Goal: Task Accomplishment & Management: Use online tool/utility

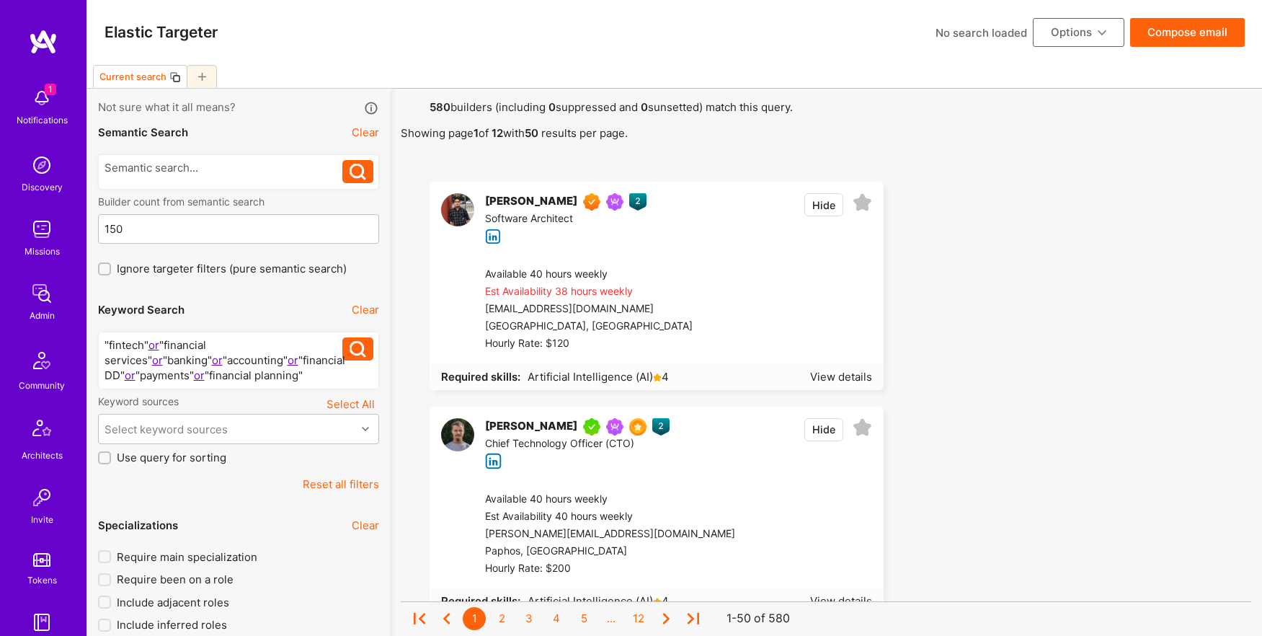
click at [1072, 43] on button "Options" at bounding box center [1079, 32] width 92 height 29
click at [1058, 179] on button "Load Search" at bounding box center [1058, 175] width 132 height 37
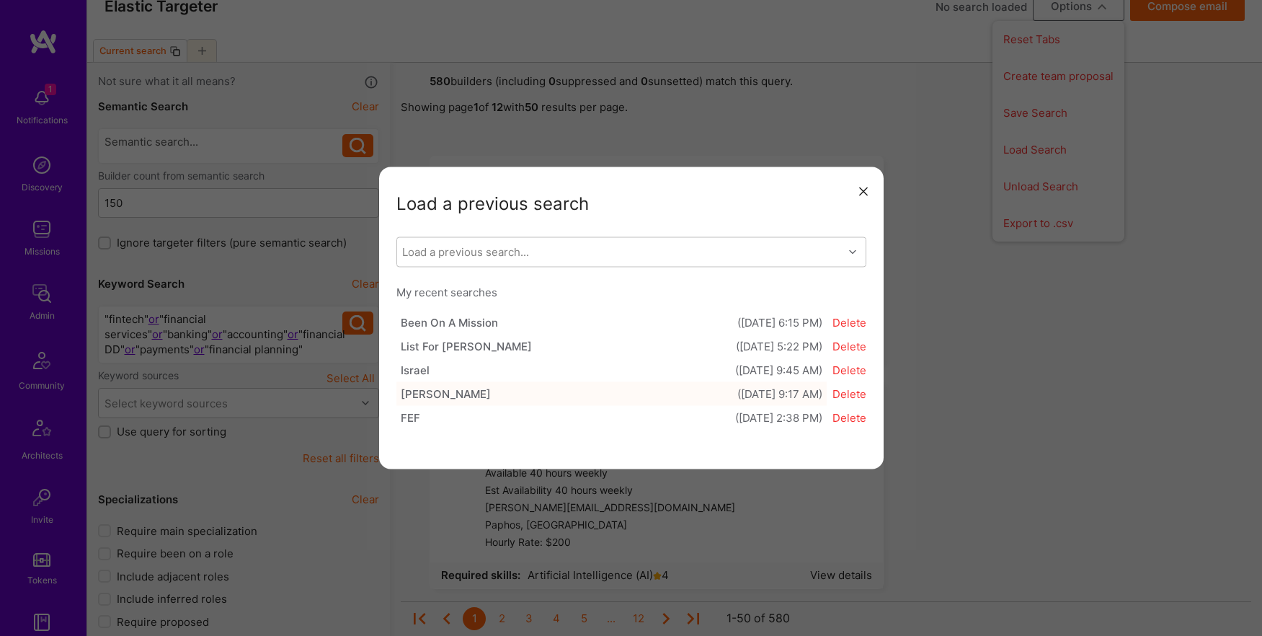
scroll to position [22, 0]
click at [662, 253] on div "Load a previous search..." at bounding box center [620, 252] width 446 height 29
click at [317, 440] on div "Load a previous search Load a previous search... My recent searches Been On A M…" at bounding box center [631, 318] width 1262 height 636
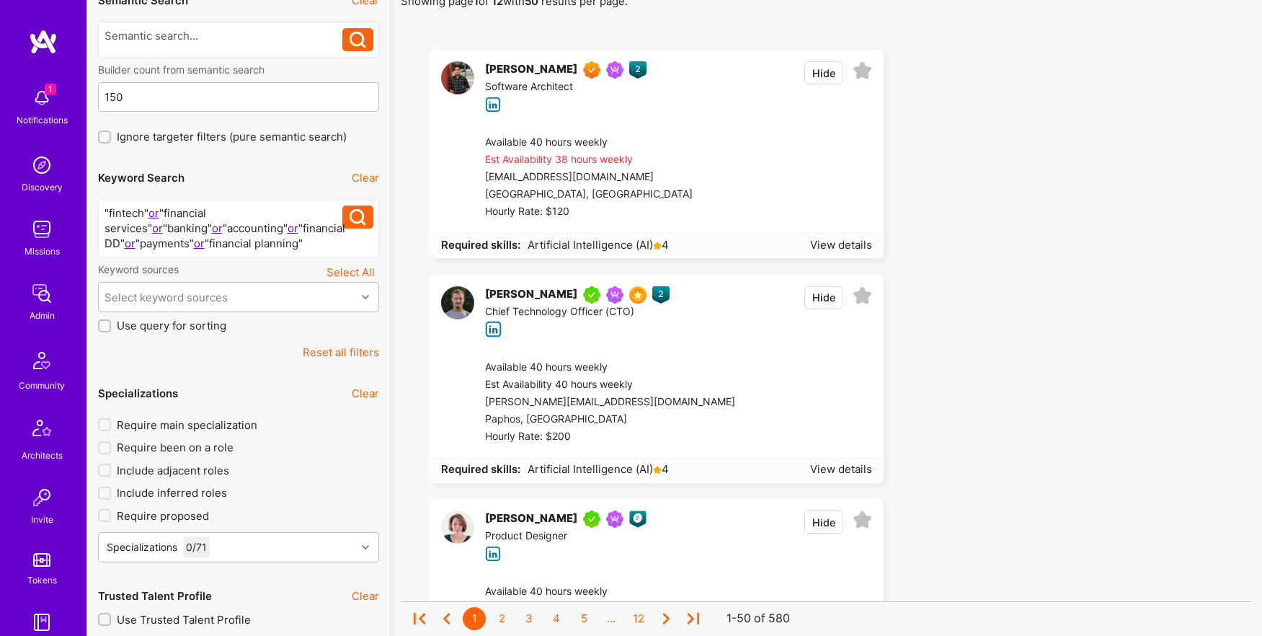
scroll to position [0, 0]
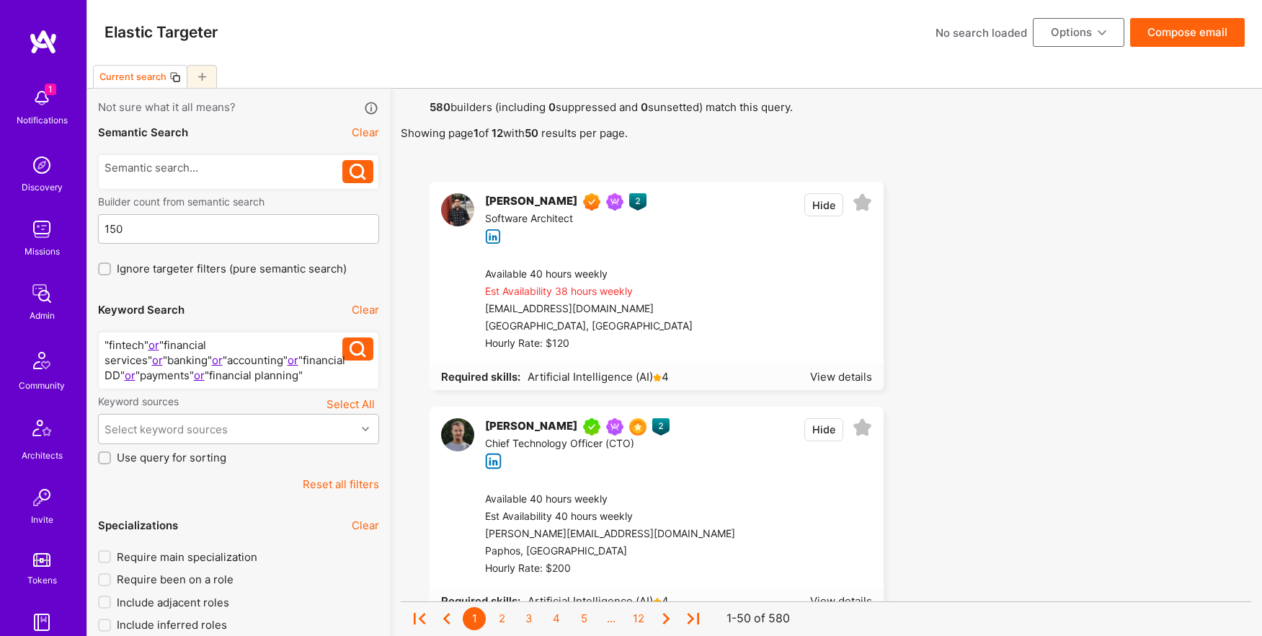
click at [1072, 33] on button "Options" at bounding box center [1079, 32] width 92 height 29
click at [1039, 174] on button "Load Search" at bounding box center [1058, 175] width 132 height 37
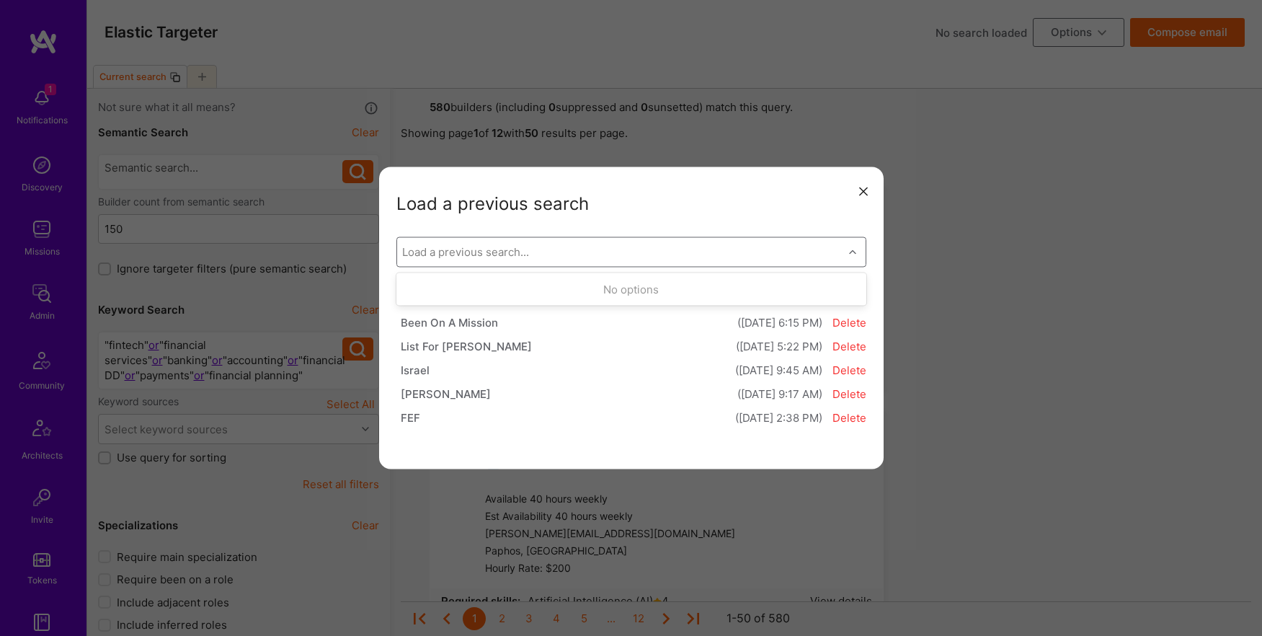
click at [532, 256] on div "Load a previous search..." at bounding box center [620, 252] width 446 height 29
click at [1027, 258] on div "Load a previous search Select is focused ,type to refine list, press Down to op…" at bounding box center [631, 318] width 1262 height 636
